Goal: Task Accomplishment & Management: Complete application form

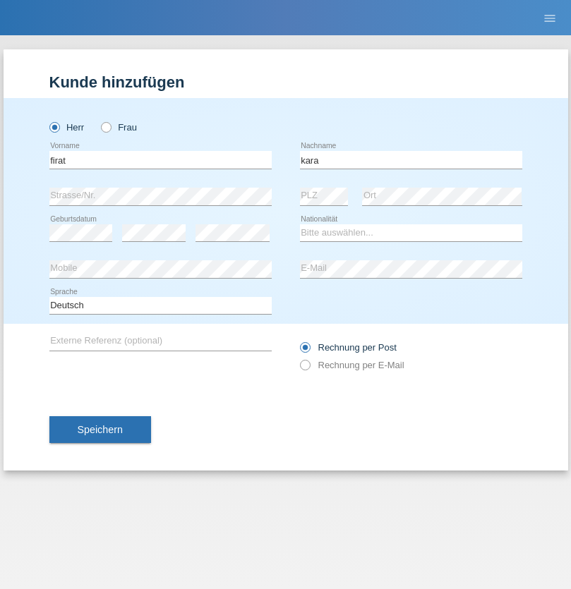
type input "kara"
select select "CH"
radio input "true"
click at [160, 160] on input "text" at bounding box center [160, 160] width 222 height 18
type input "Nuria"
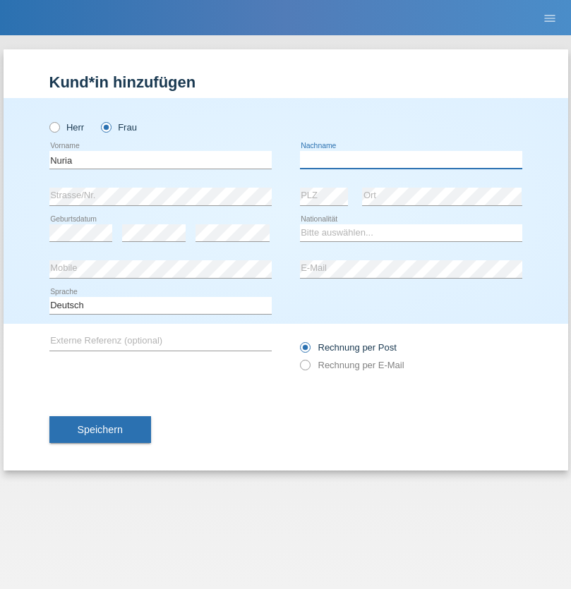
click at [411, 160] on input "text" at bounding box center [411, 160] width 222 height 18
type input "D'Antino"
select select "CH"
